Goal: Transaction & Acquisition: Purchase product/service

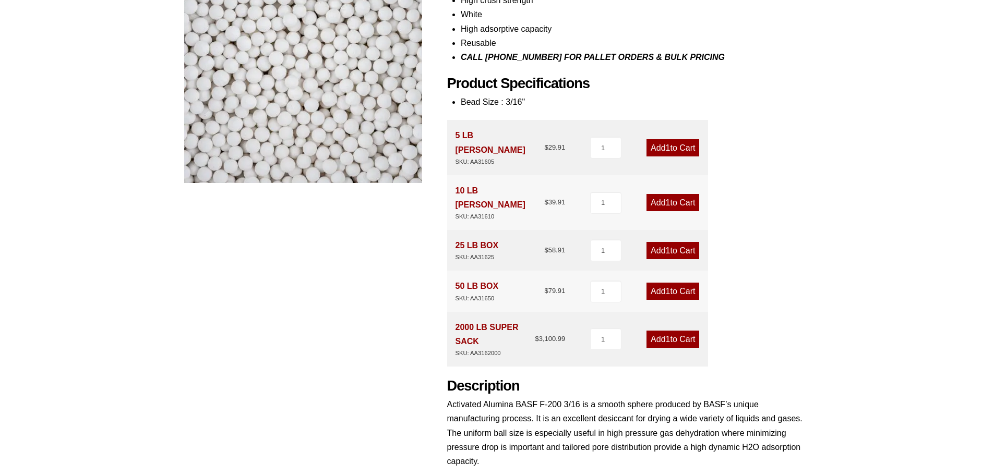
scroll to position [261, 0]
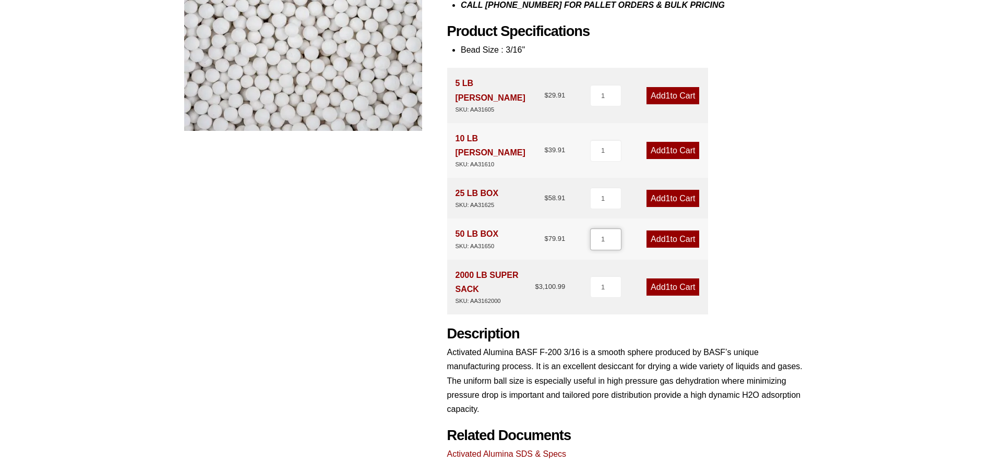
drag, startPoint x: 607, startPoint y: 211, endPoint x: 587, endPoint y: 211, distance: 20.4
click at [587, 219] on div "50 LB BOX SKU: AA31650 $ 79.91 1 Add 1 to Cart" at bounding box center [577, 239] width 261 height 41
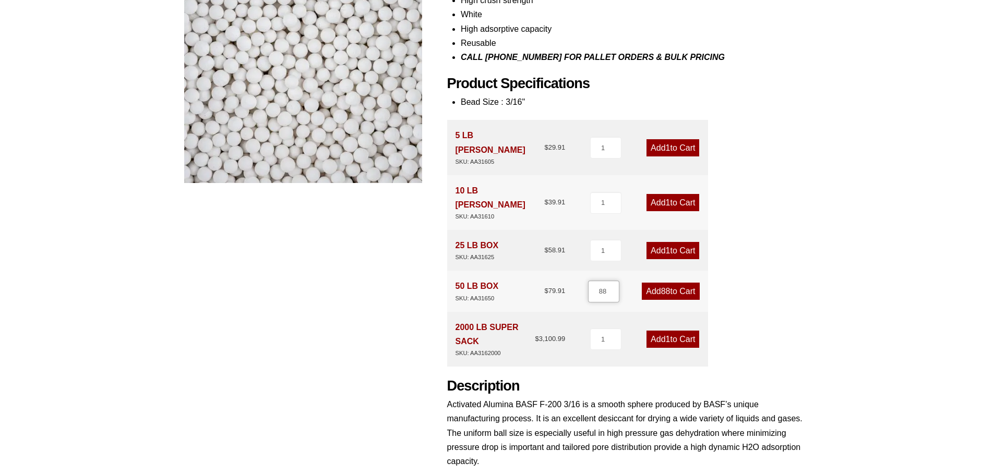
type input "88"
click at [656, 283] on link "Add 88 to Cart" at bounding box center [670, 291] width 57 height 17
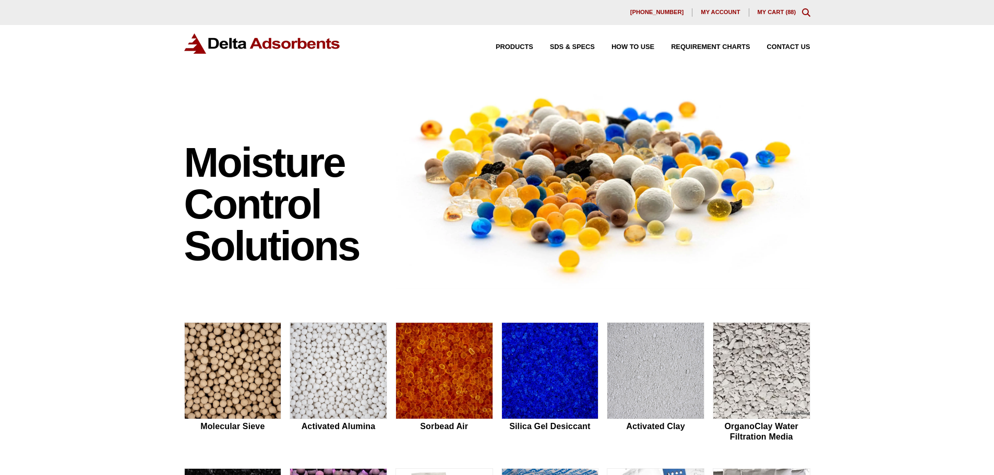
click at [776, 17] on div "630-980-5205 My account My Cart ( 88 )" at bounding box center [497, 12] width 994 height 25
click at [777, 12] on link "My Cart ( 88 )" at bounding box center [777, 12] width 39 height 6
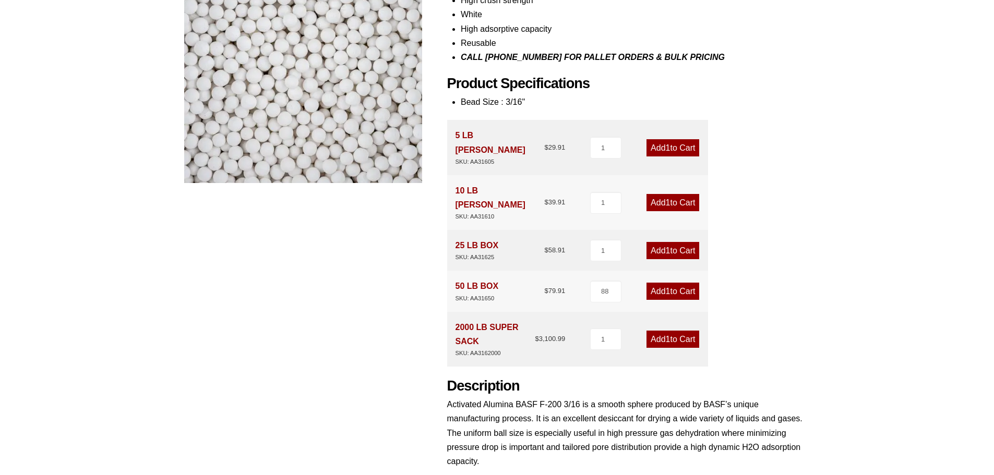
scroll to position [104, 0]
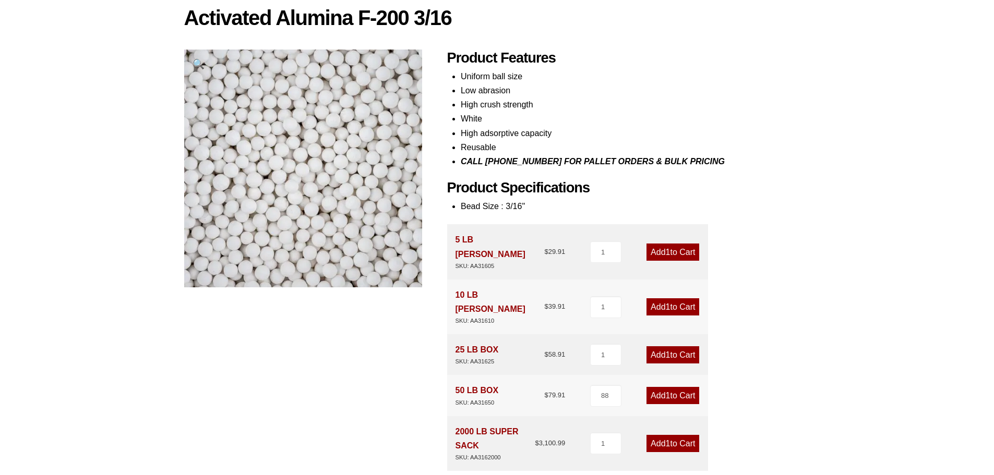
click at [480, 398] on div "SKU: AA31650" at bounding box center [476, 403] width 43 height 10
click at [479, 398] on div "SKU: AA31650" at bounding box center [476, 403] width 43 height 10
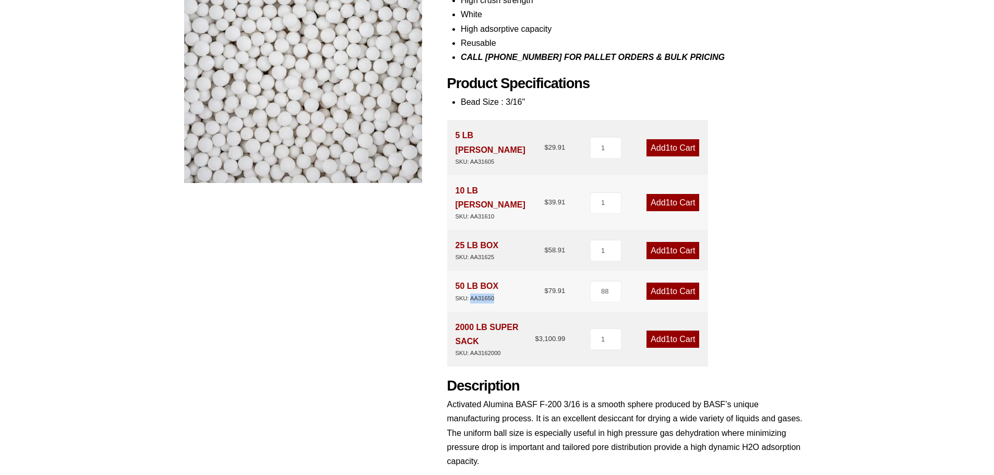
scroll to position [261, 0]
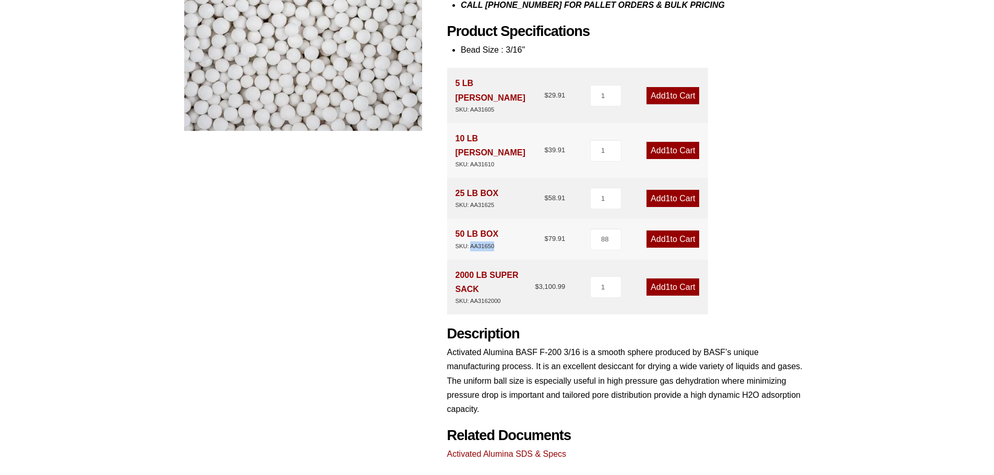
click at [489, 242] on div "SKU: AA31650" at bounding box center [476, 247] width 43 height 10
